Goal: Information Seeking & Learning: Stay updated

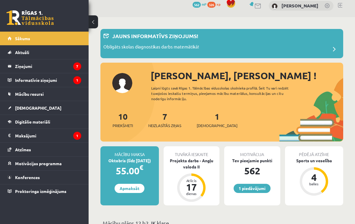
scroll to position [6, 0]
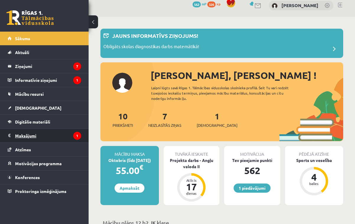
click at [38, 135] on legend "Maksājumi 1" at bounding box center [48, 136] width 66 height 14
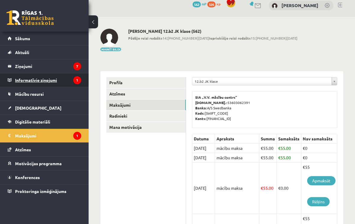
click at [27, 80] on legend "Informatīvie ziņojumi 1" at bounding box center [48, 80] width 66 height 14
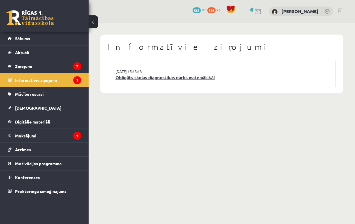
click at [130, 79] on link "Obligāts skolas diagnostikas darbs matemātikā!" at bounding box center [221, 77] width 213 height 7
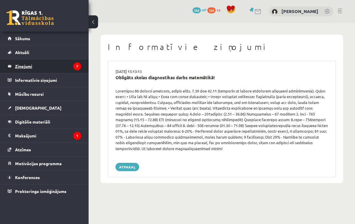
click at [40, 66] on legend "Ziņojumi 7" at bounding box center [48, 66] width 66 height 14
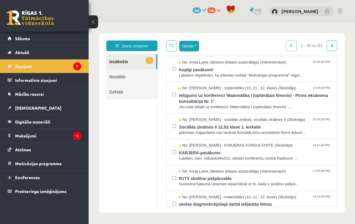
click at [190, 44] on button "Opcijas" at bounding box center [189, 46] width 20 height 11
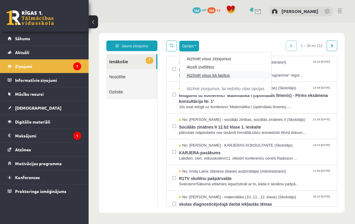
click at [195, 75] on link "Atzīmēt visus kā lasītus" at bounding box center [226, 75] width 78 height 6
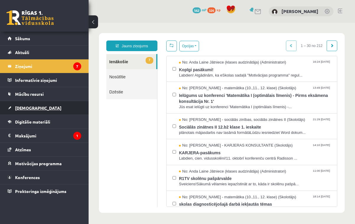
click at [26, 107] on span "[DEMOGRAPHIC_DATA]" at bounding box center [38, 107] width 46 height 5
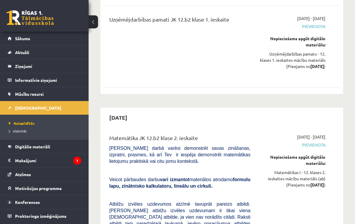
scroll to position [620, 0]
